Goal: Task Accomplishment & Management: Use online tool/utility

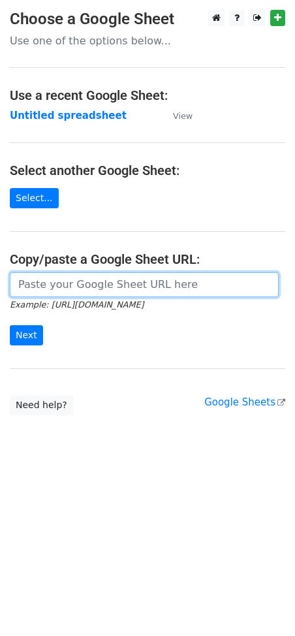
click at [87, 277] on input "url" at bounding box center [144, 284] width 269 height 25
paste input "https://docs.google.com/spreadsheets/d/1NtCWQtMcVBNWmPKGjWEPP9sWdpPhM8Qdu8ghAxU…"
type input "https://docs.google.com/spreadsheets/d/1NtCWQtMcVBNWmPKGjWEPP9sWdpPhM8Qdu8ghAxU…"
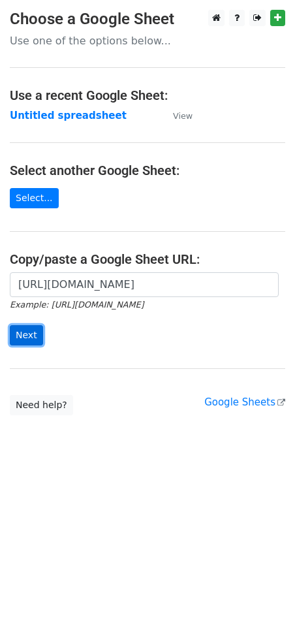
scroll to position [0, 0]
click at [25, 339] on input "Next" at bounding box center [26, 335] width 33 height 20
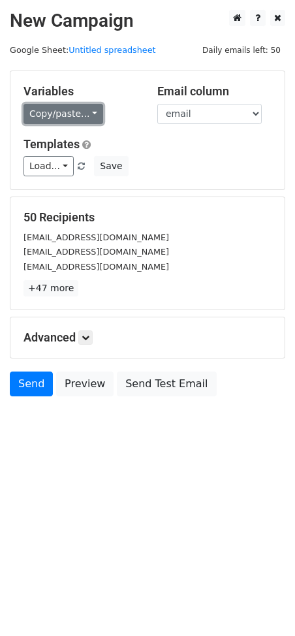
click at [69, 107] on link "Copy/paste..." at bounding box center [63, 114] width 80 height 20
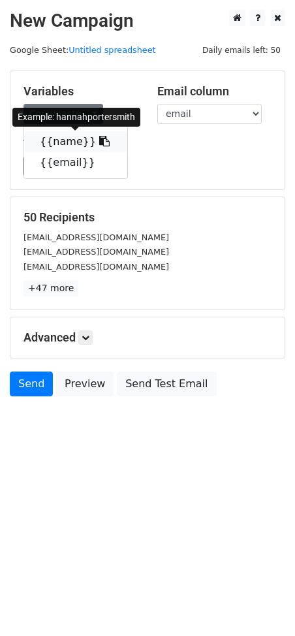
click at [99, 139] on icon at bounding box center [104, 141] width 10 height 10
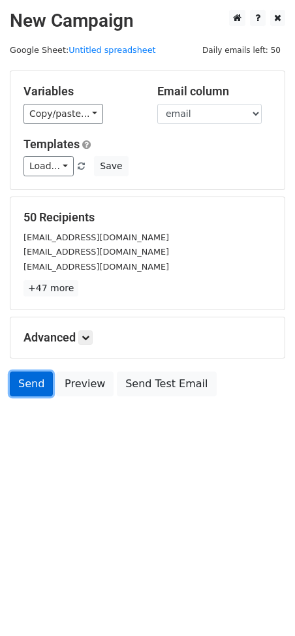
click at [17, 386] on link "Send" at bounding box center [31, 383] width 43 height 25
